Goal: Task Accomplishment & Management: Manage account settings

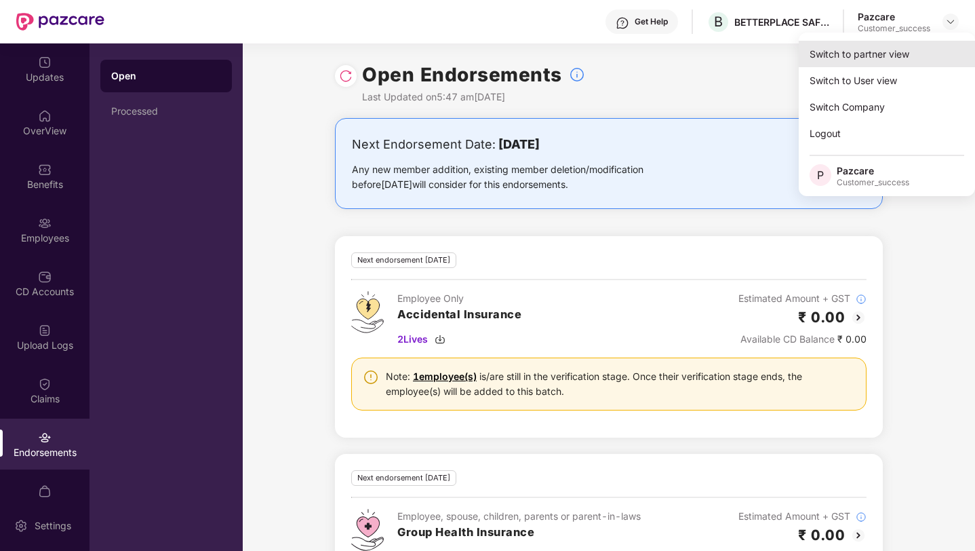
click at [906, 43] on div "Switch to partner view" at bounding box center [887, 54] width 176 height 26
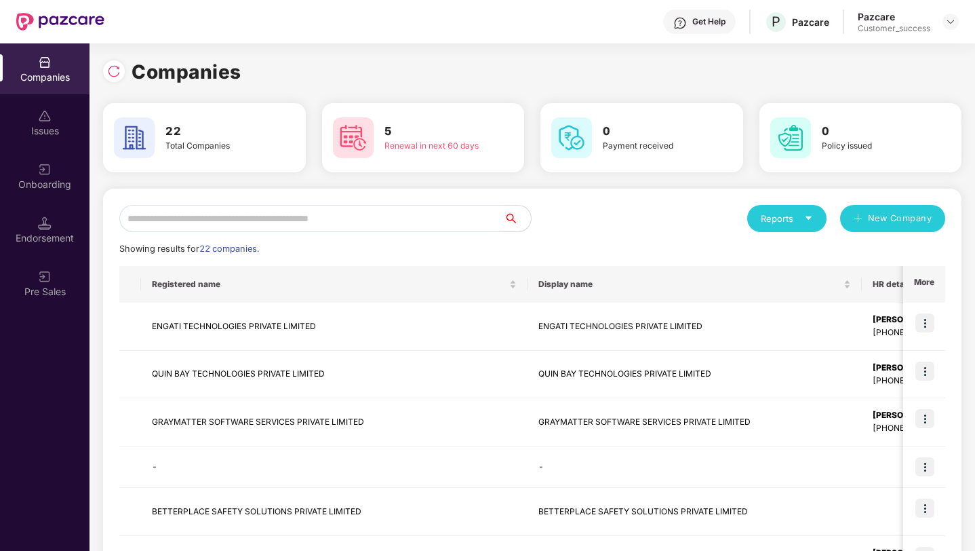
click at [300, 215] on input "text" at bounding box center [311, 218] width 385 height 27
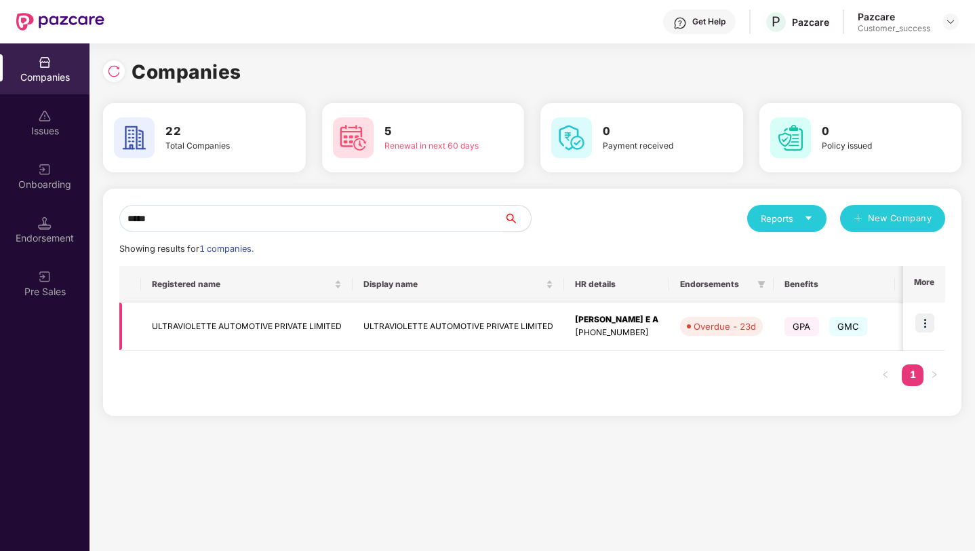
type input "*****"
click at [926, 324] on img at bounding box center [925, 322] width 19 height 19
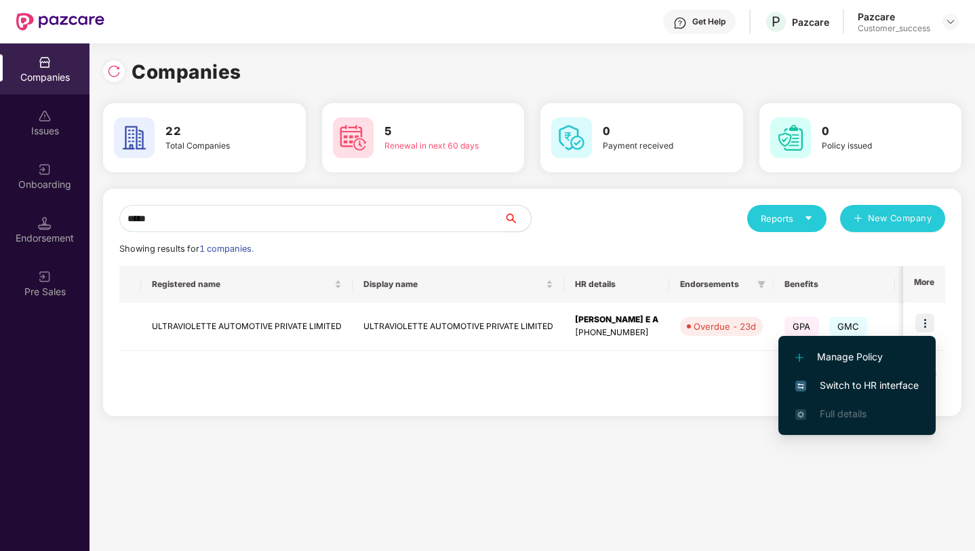
click at [858, 383] on span "Switch to HR interface" at bounding box center [857, 385] width 123 height 15
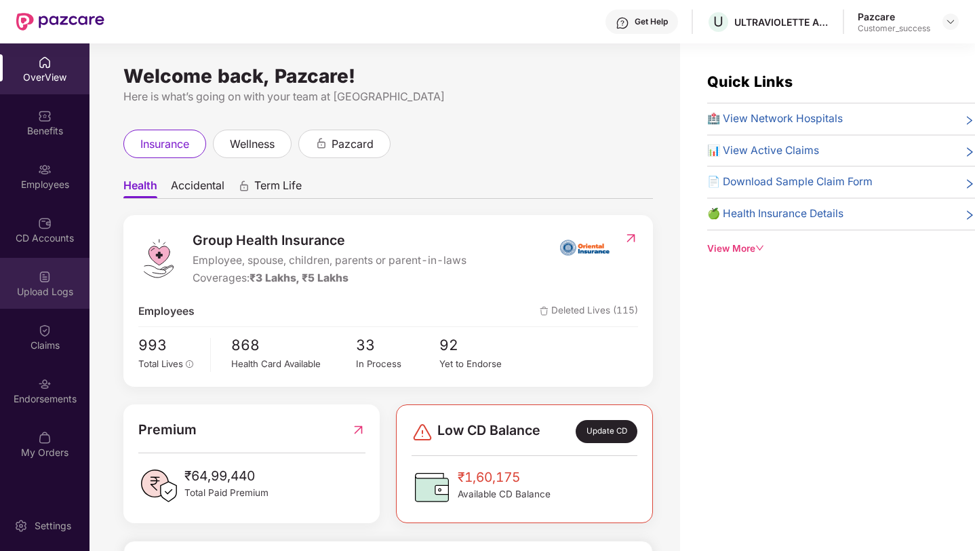
click at [31, 289] on div "Upload Logs" at bounding box center [45, 292] width 90 height 14
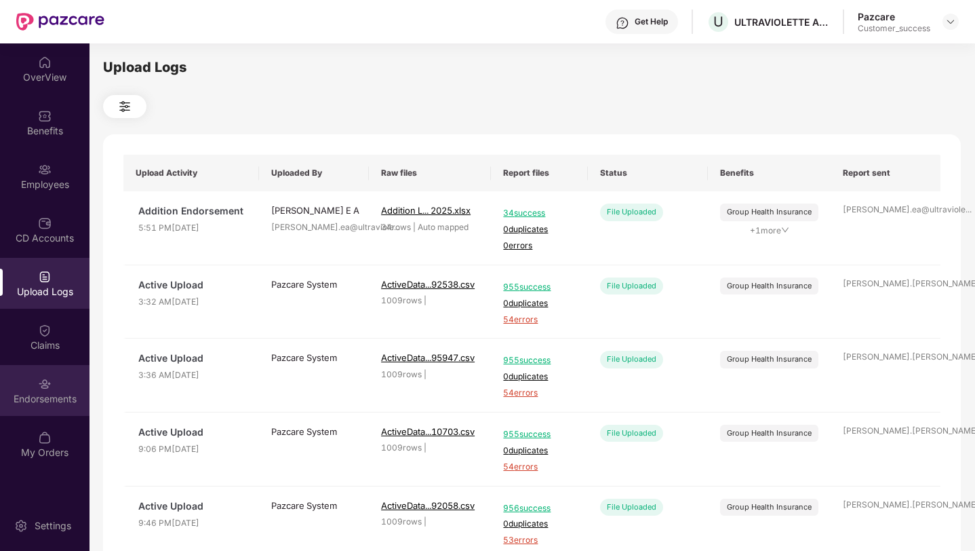
click at [43, 377] on img at bounding box center [45, 384] width 14 height 14
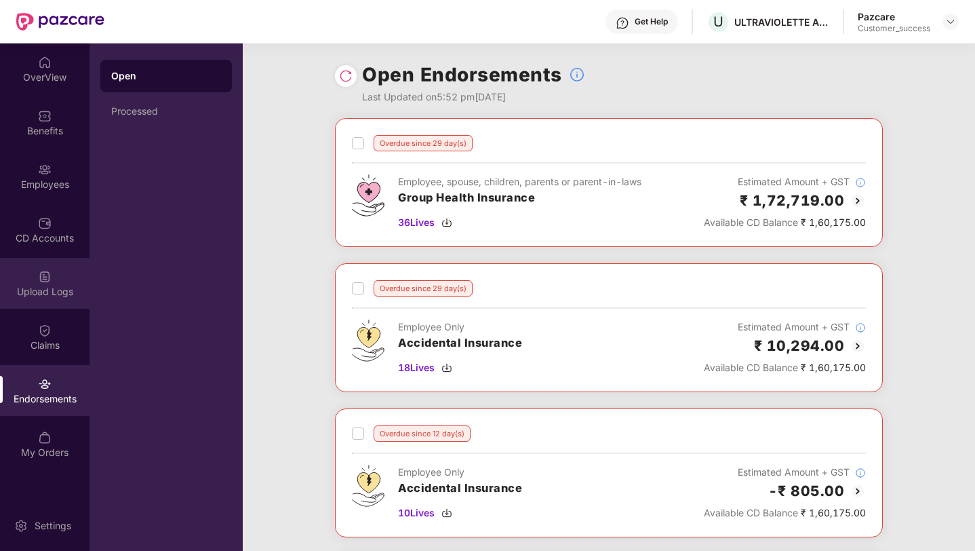
click at [51, 286] on div "Upload Logs" at bounding box center [45, 292] width 90 height 14
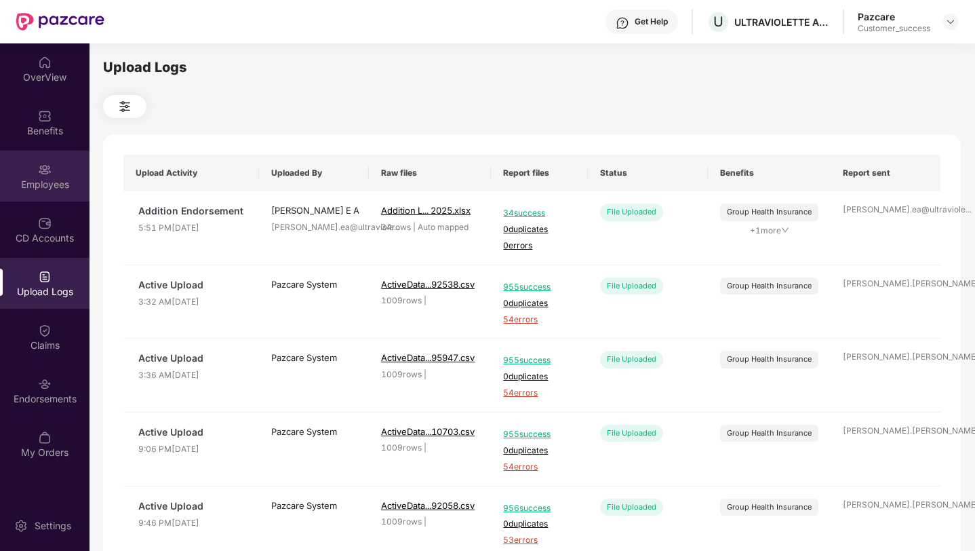
click at [24, 164] on div "Employees" at bounding box center [45, 176] width 90 height 51
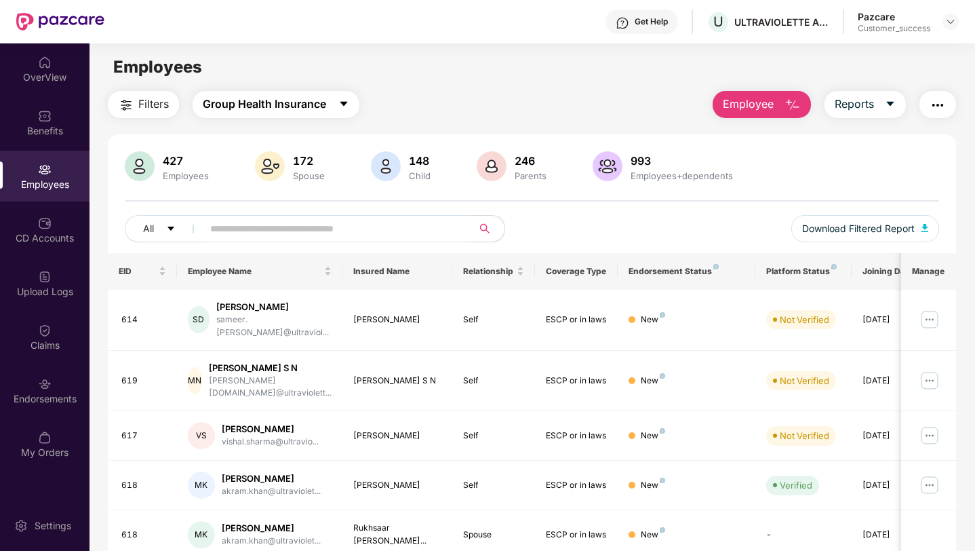
click at [243, 101] on span "Group Health Insurance" at bounding box center [264, 104] width 123 height 17
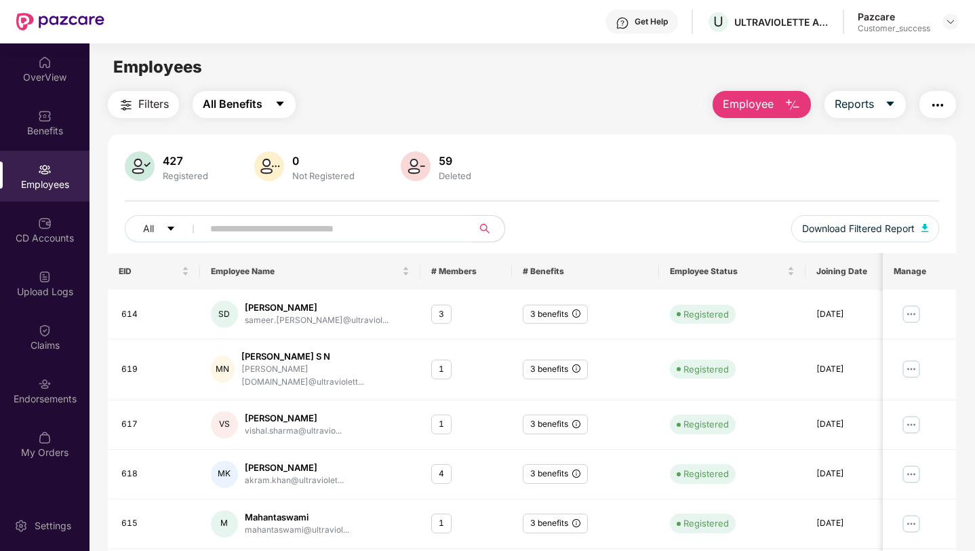
click at [237, 114] on button "All Benefits" at bounding box center [244, 104] width 103 height 27
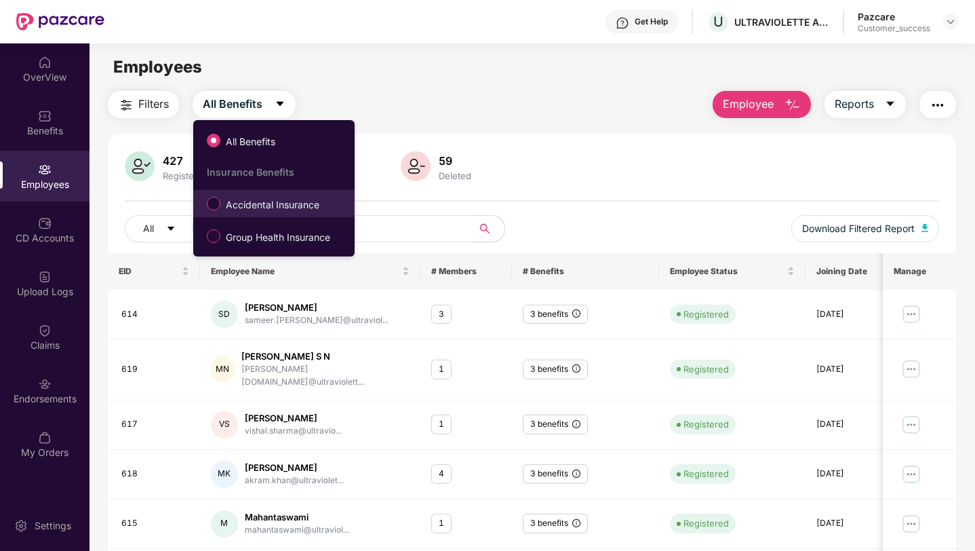
click at [227, 202] on span "Accidental Insurance" at bounding box center [272, 204] width 104 height 15
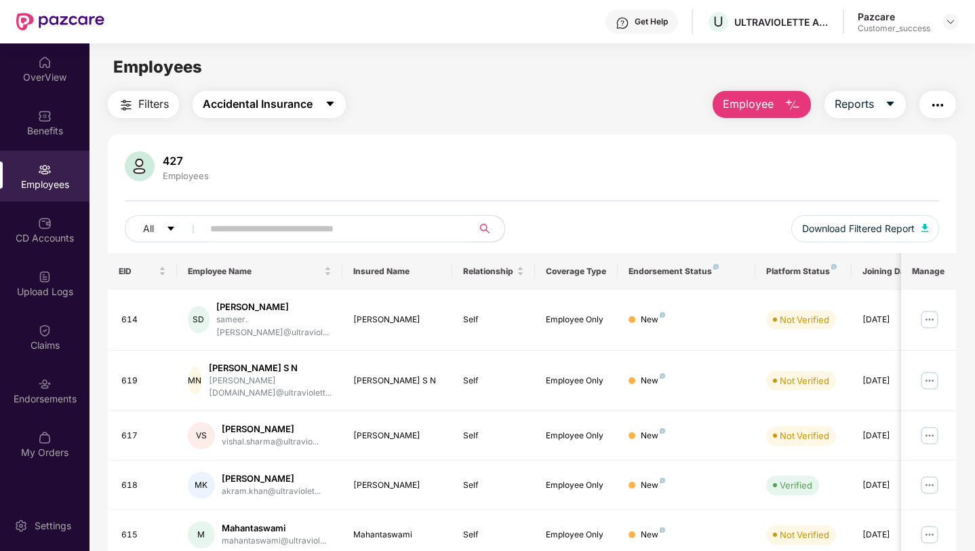
click at [223, 100] on span "Accidental Insurance" at bounding box center [258, 104] width 110 height 17
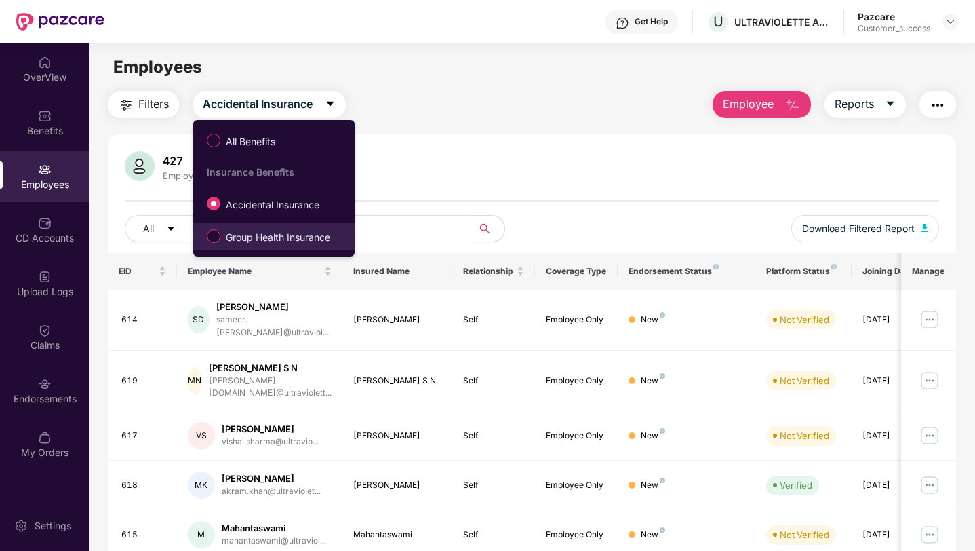
click at [217, 228] on label "Group Health Insurance" at bounding box center [271, 236] width 142 height 23
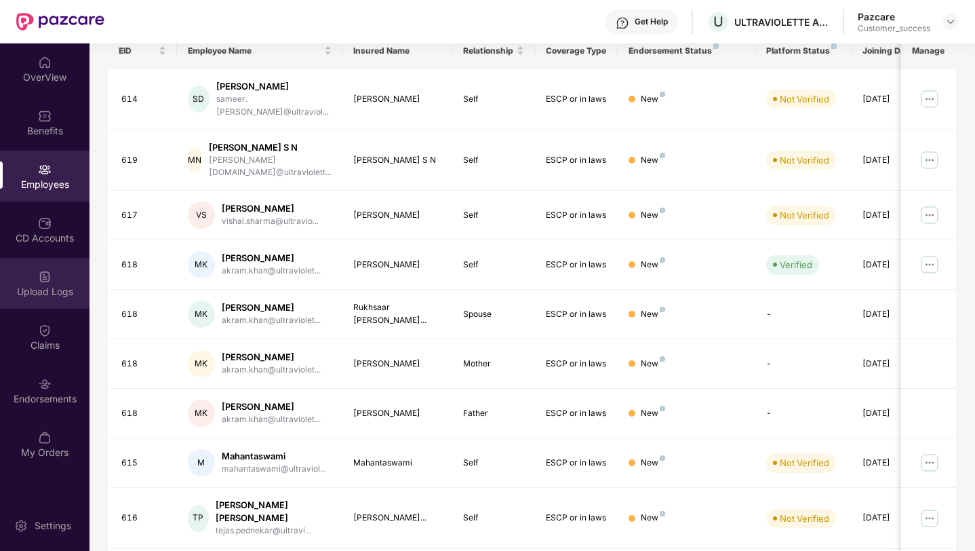
click at [38, 288] on div "Upload Logs" at bounding box center [45, 292] width 90 height 14
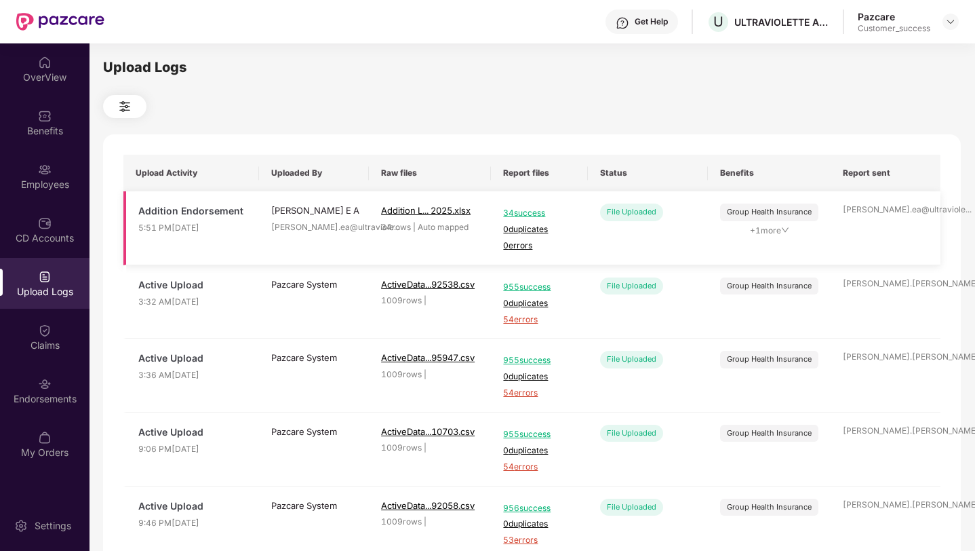
click at [784, 231] on icon "down" at bounding box center [785, 230] width 8 height 8
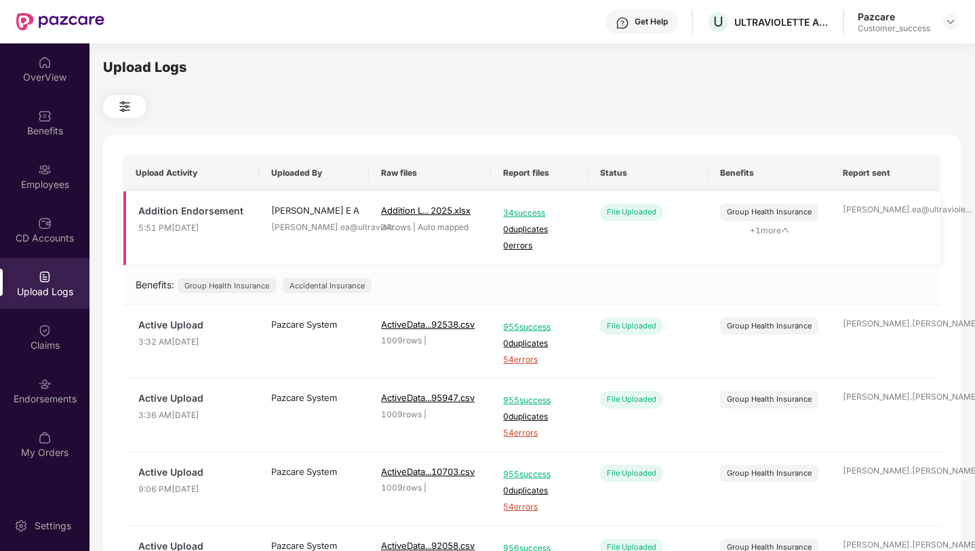
click at [783, 231] on icon "up" at bounding box center [785, 230] width 8 height 8
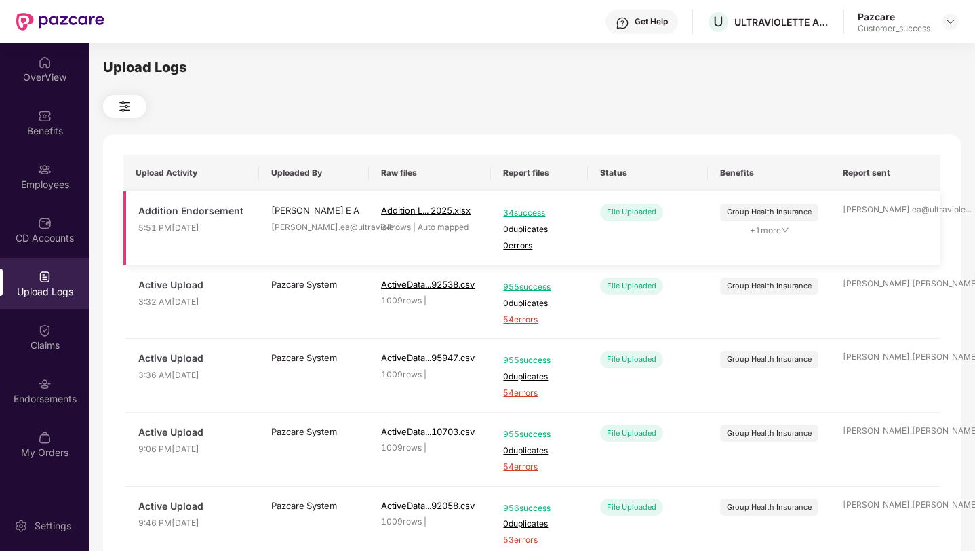
click at [783, 229] on icon "down" at bounding box center [785, 230] width 8 height 8
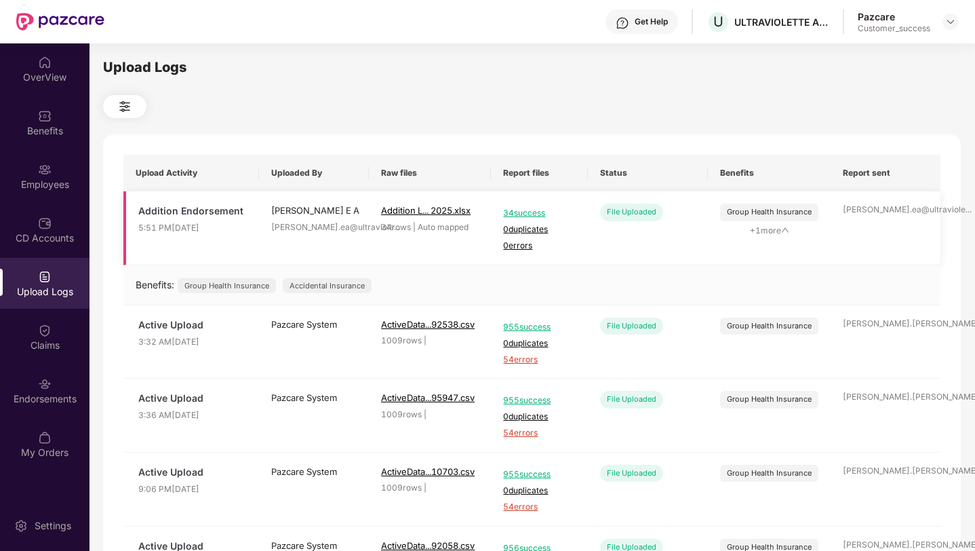
click at [783, 228] on icon "up" at bounding box center [785, 230] width 8 height 8
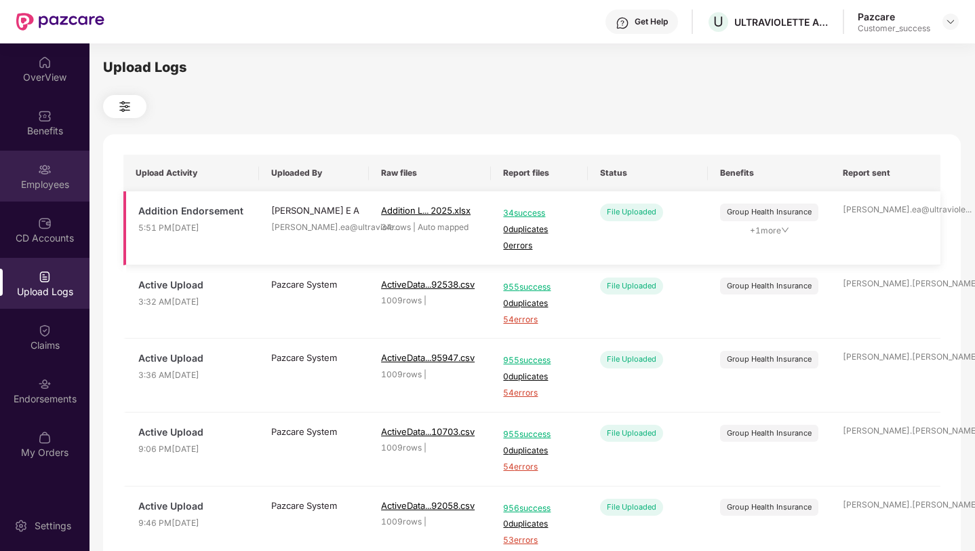
click at [33, 155] on div "Employees" at bounding box center [45, 176] width 90 height 51
